Goal: Communication & Community: Share content

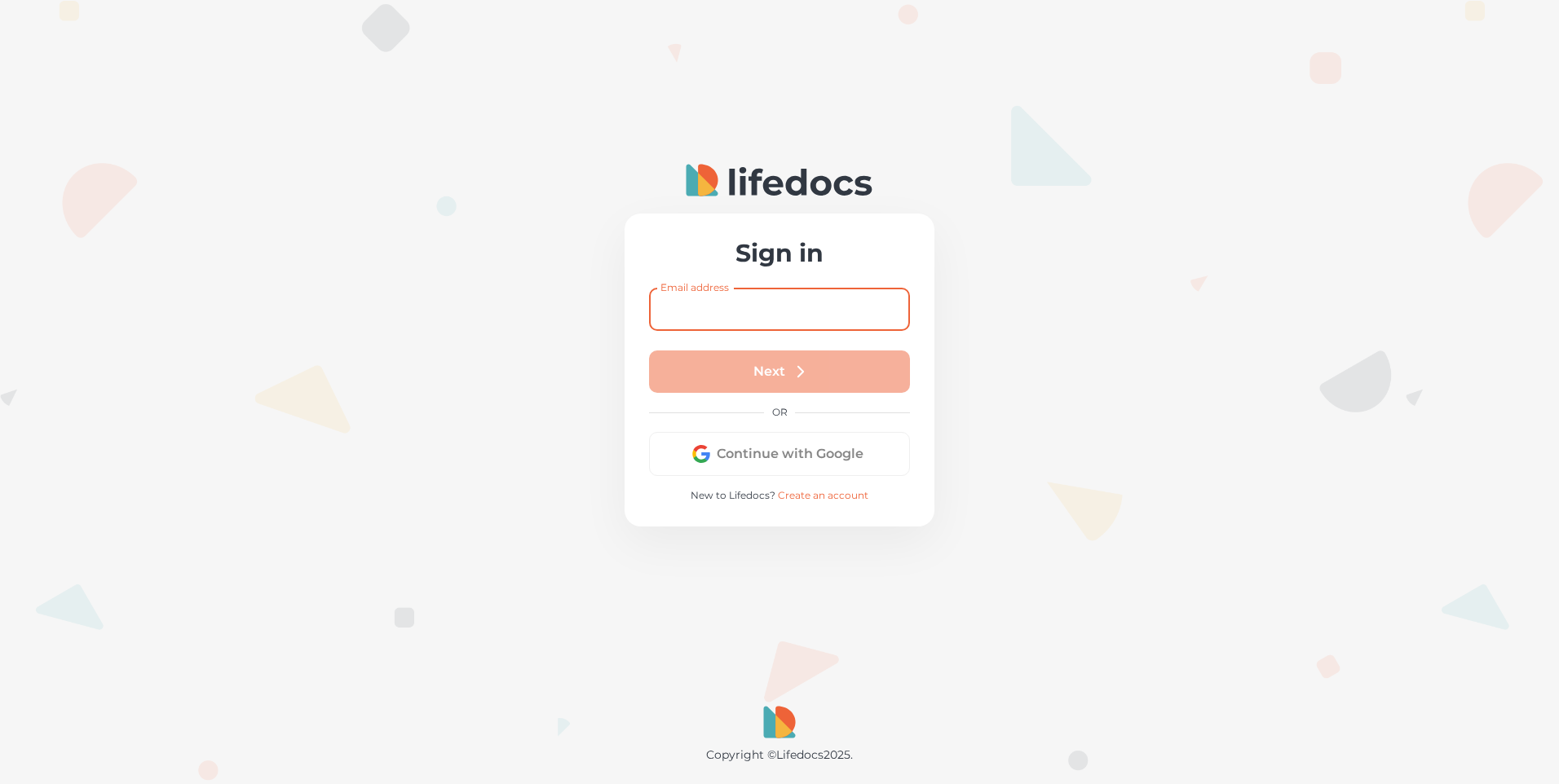
click at [794, 307] on input "Email address" at bounding box center [779, 309] width 260 height 43
type input "[EMAIL_ADDRESS][DOMAIN_NAME]"
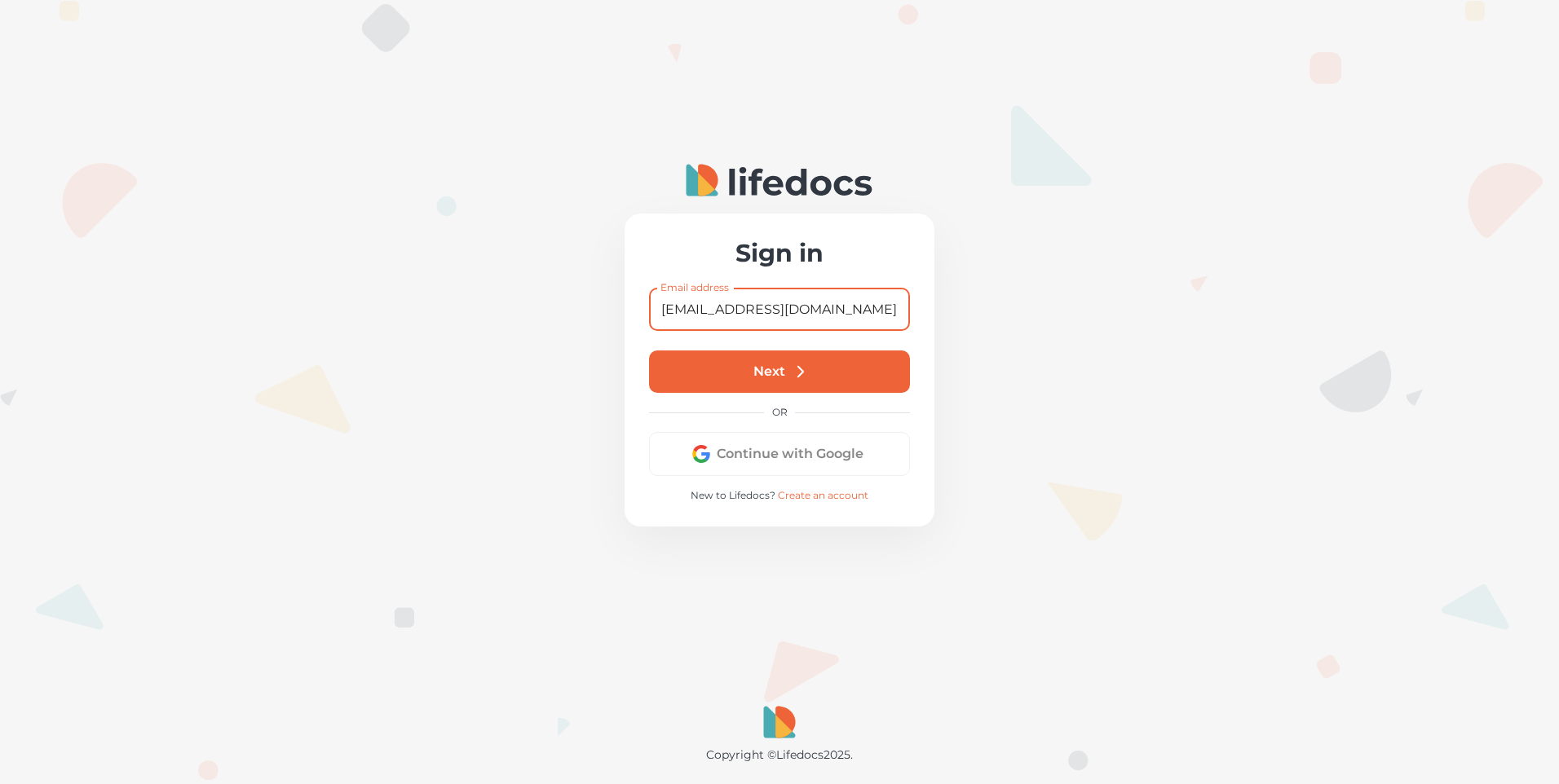
click at [809, 369] on button "Next" at bounding box center [779, 371] width 260 height 42
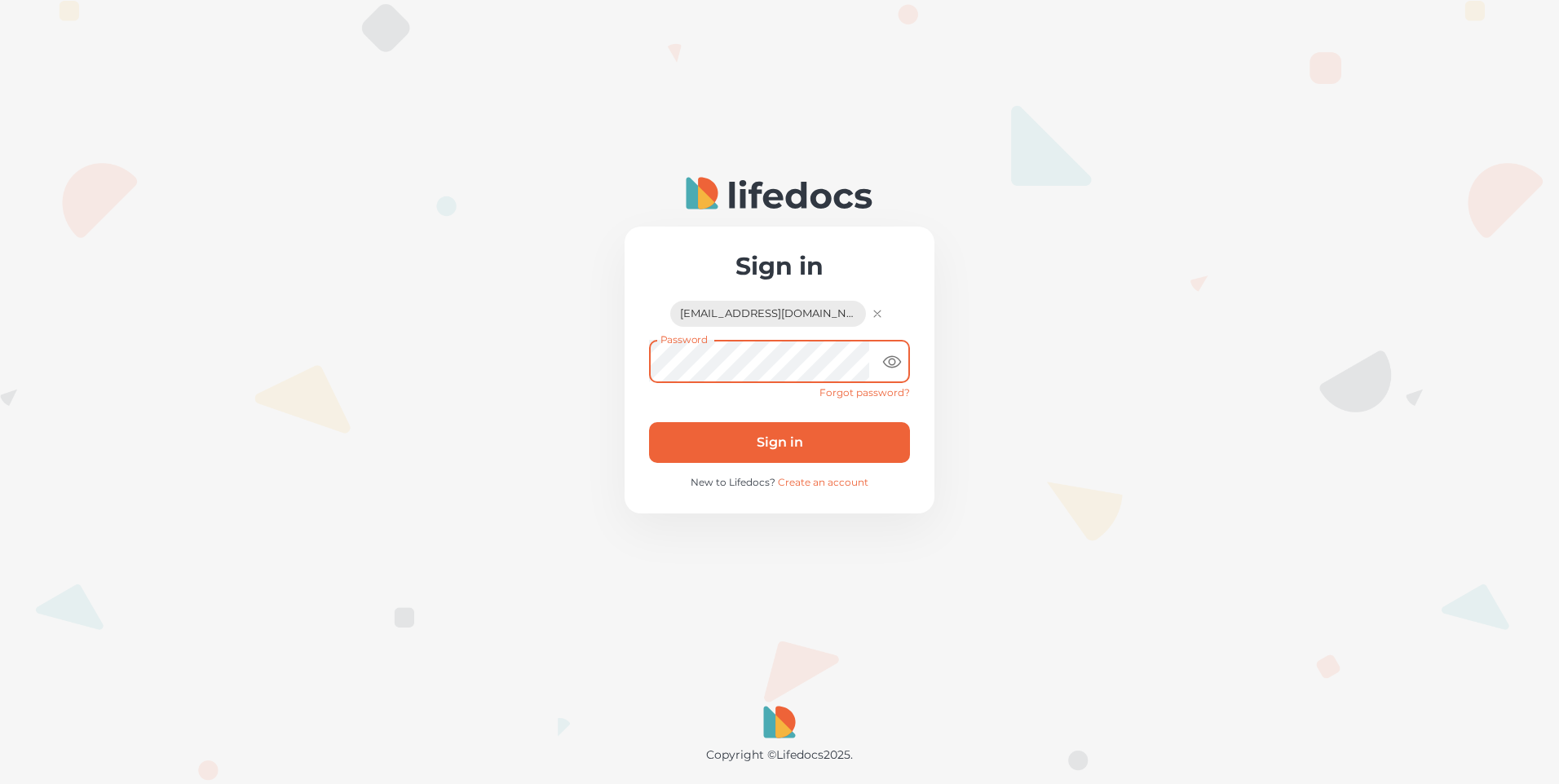
click at [771, 440] on button "Sign in" at bounding box center [779, 442] width 260 height 41
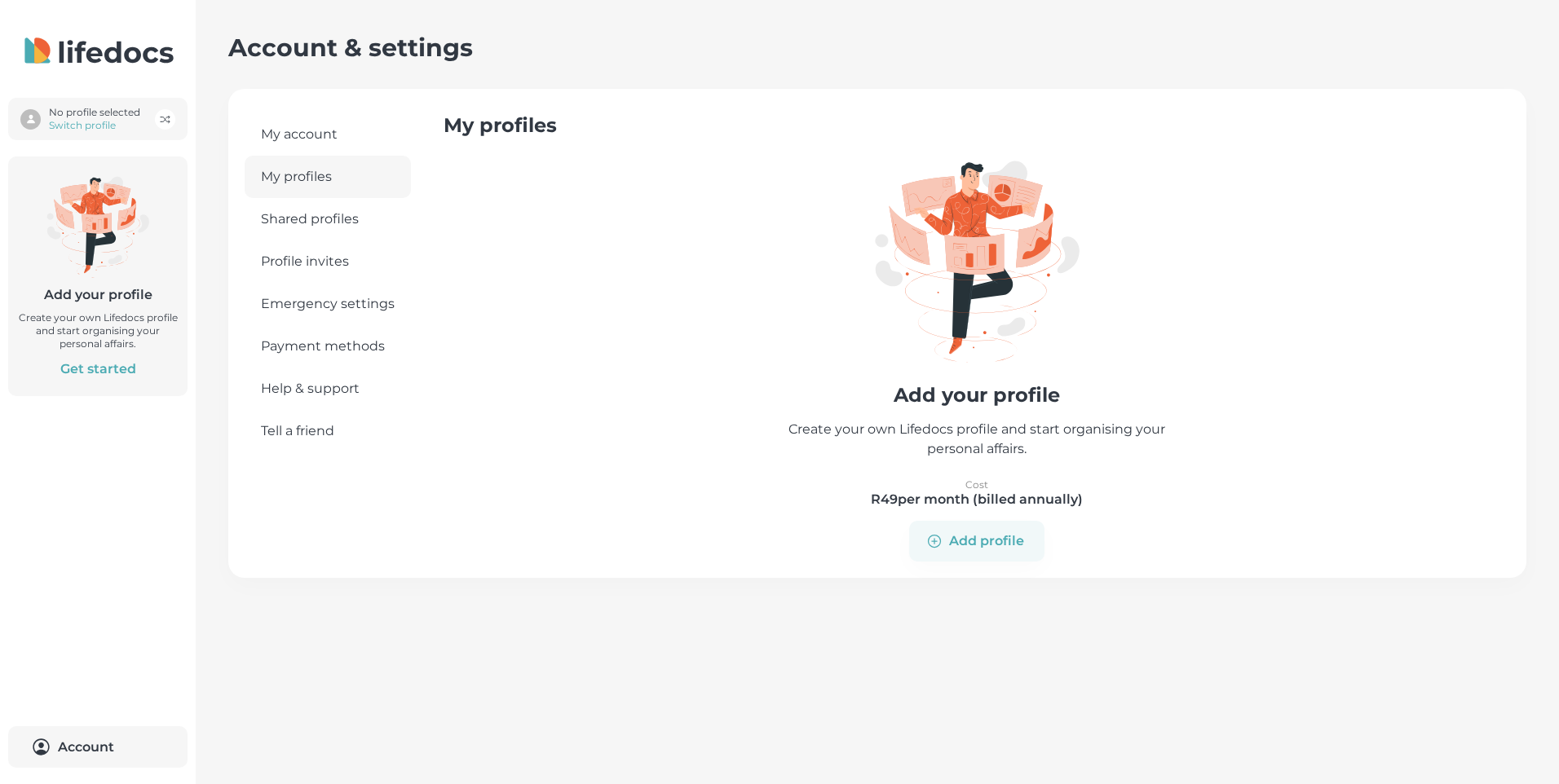
click at [315, 426] on link "Tell a friend" at bounding box center [328, 430] width 166 height 42
